Goal: Communication & Community: Participate in discussion

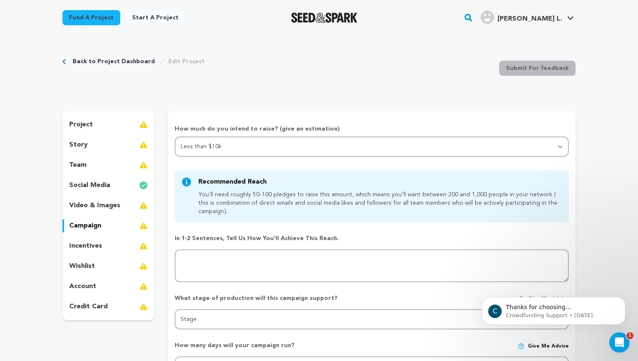
click at [554, 11] on div "[PERSON_NAME] L." at bounding box center [520, 17] width 81 height 13
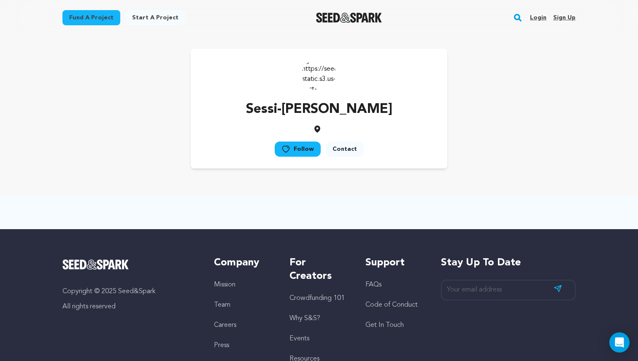
click at [538, 17] on link "Login" at bounding box center [538, 17] width 16 height 13
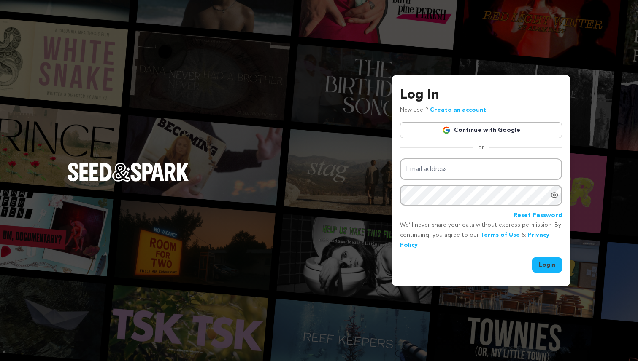
click at [468, 127] on link "Continue with Google" at bounding box center [481, 130] width 162 height 16
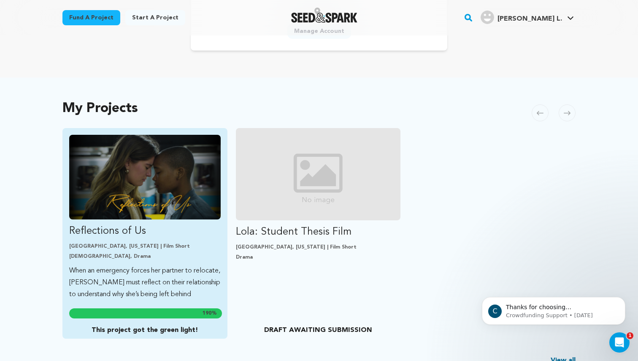
scroll to position [119, 0]
click at [128, 224] on p "Reflections of Us" at bounding box center [144, 230] width 151 height 13
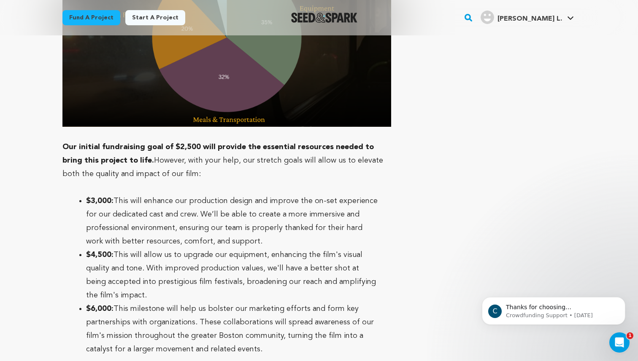
scroll to position [3102, 0]
click at [624, 345] on div "Open Intercom Messenger" at bounding box center [618, 342] width 28 height 28
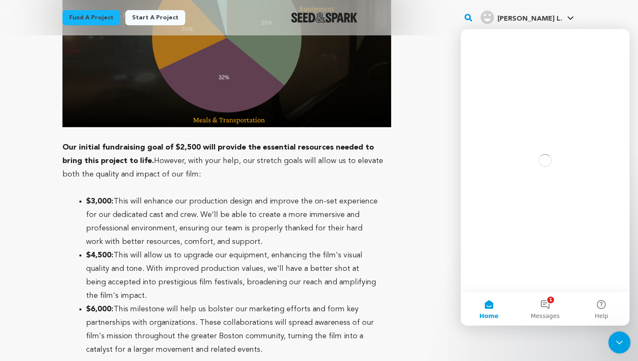
scroll to position [0, 0]
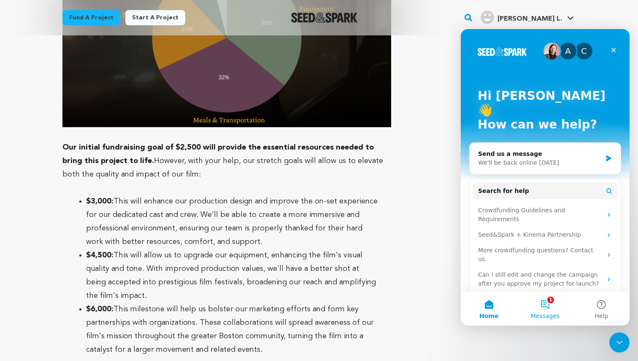
click at [545, 310] on button "1 Messages" at bounding box center [545, 309] width 56 height 34
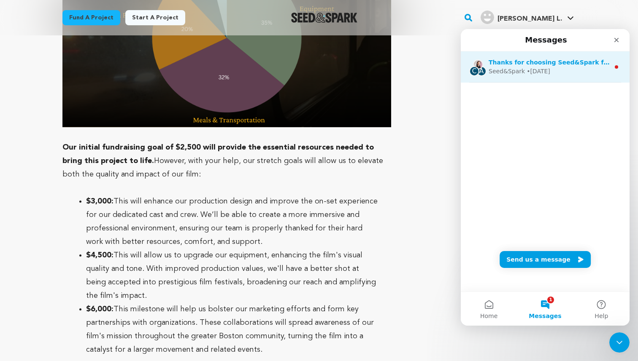
click at [549, 73] on div "Seed&Spark • [DATE]" at bounding box center [548, 71] width 121 height 9
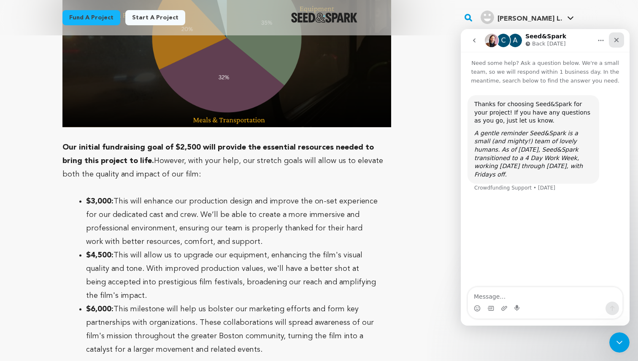
click at [613, 40] on icon "Close" at bounding box center [616, 40] width 7 height 7
